Goal: Task Accomplishment & Management: Manage account settings

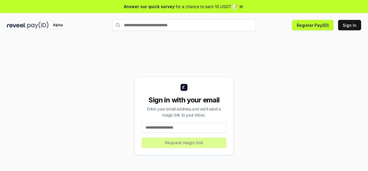
click at [176, 127] on input at bounding box center [184, 127] width 85 height 10
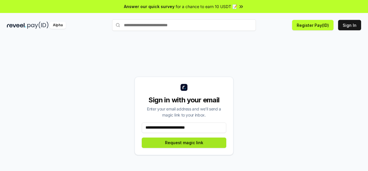
type input "**********"
click at [194, 146] on button "Request magic link" at bounding box center [184, 142] width 85 height 10
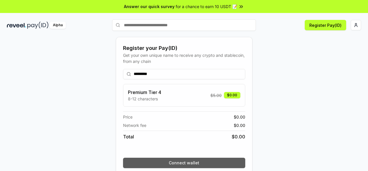
type input "*********"
click at [166, 166] on button "Connect wallet" at bounding box center [184, 162] width 122 height 10
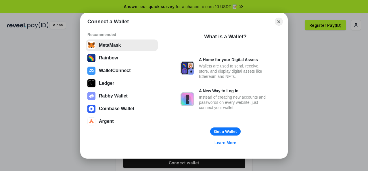
click at [119, 45] on button "MetaMask" at bounding box center [122, 45] width 72 height 12
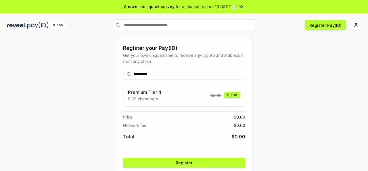
click at [176, 161] on button "Register" at bounding box center [184, 162] width 122 height 10
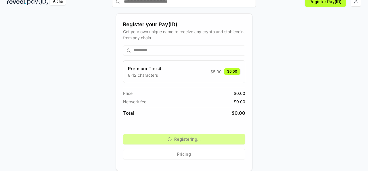
scroll to position [24, 0]
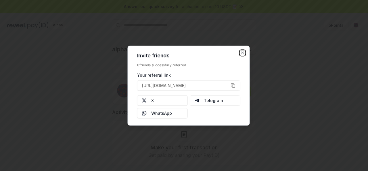
click at [241, 53] on icon "button" at bounding box center [243, 52] width 5 height 5
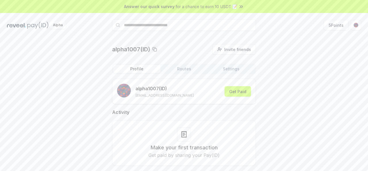
click at [239, 7] on icon at bounding box center [242, 7] width 6 height 6
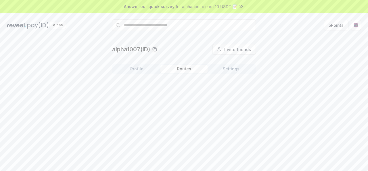
click at [182, 66] on button "Routes" at bounding box center [184, 69] width 47 height 8
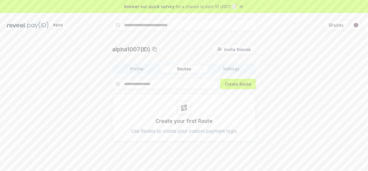
click at [230, 66] on button "Settings" at bounding box center [231, 69] width 47 height 8
